Goal: Check status: Check status

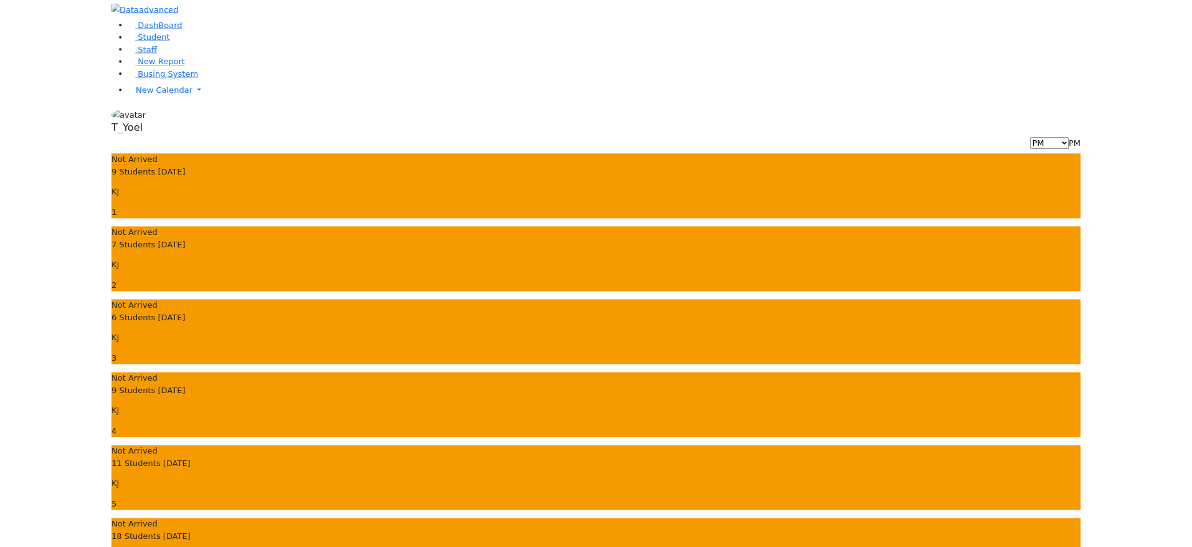
scroll to position [57, 0]
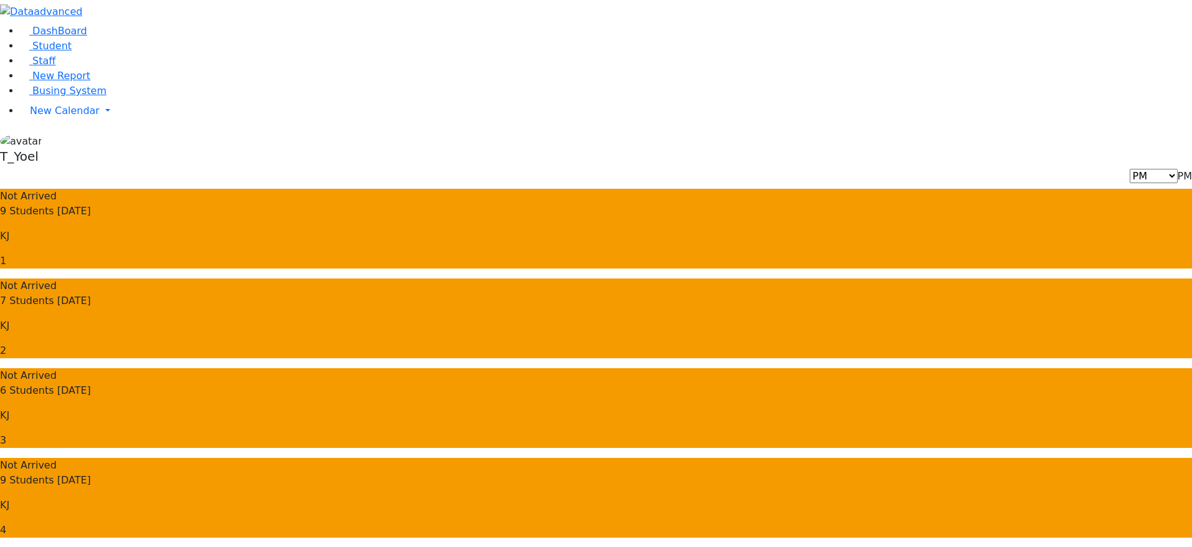
click at [1177, 170] on span "PM" at bounding box center [1184, 176] width 14 height 12
select select "3"
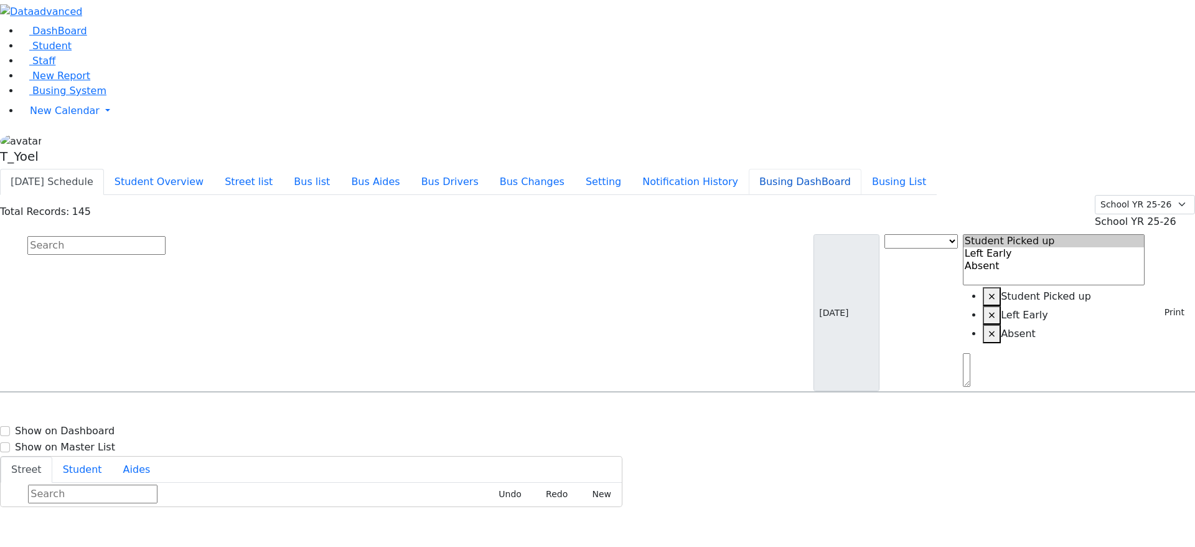
click at [848, 169] on button "Busing DashBoard" at bounding box center [805, 182] width 113 height 26
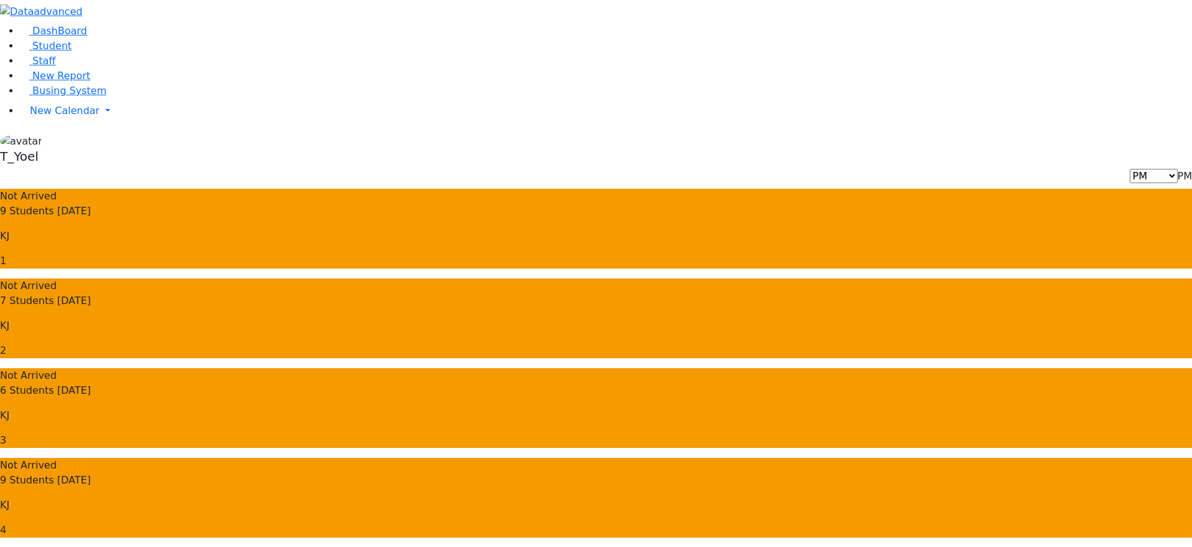
click at [1177, 170] on span "PM" at bounding box center [1184, 176] width 14 height 12
select select "3"
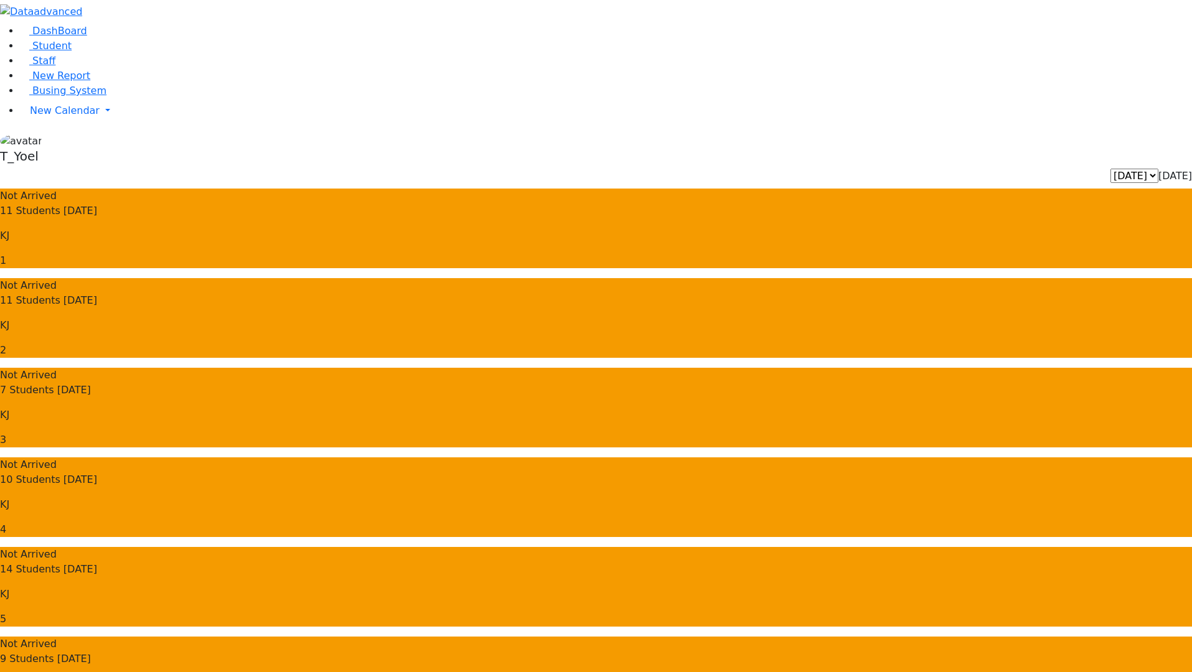
click at [121, 24] on div at bounding box center [596, 12] width 1192 height 24
click at [111, 16] on button "button" at bounding box center [98, 12] width 26 height 24
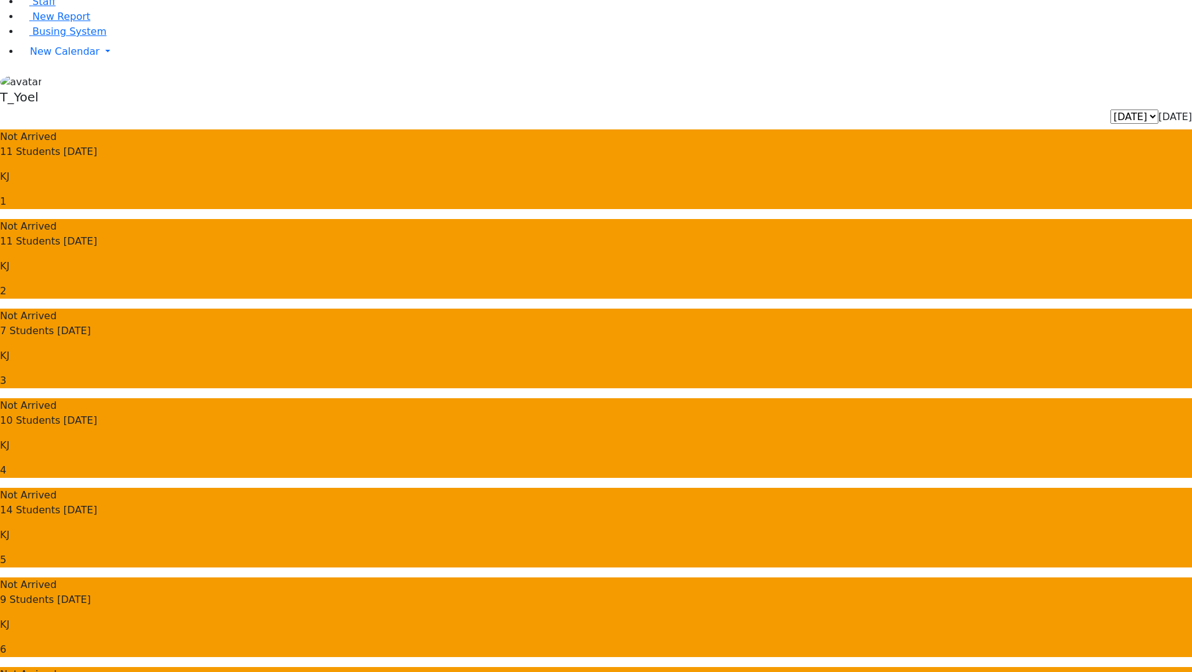
scroll to position [62, 0]
